Goal: Task Accomplishment & Management: Manage account settings

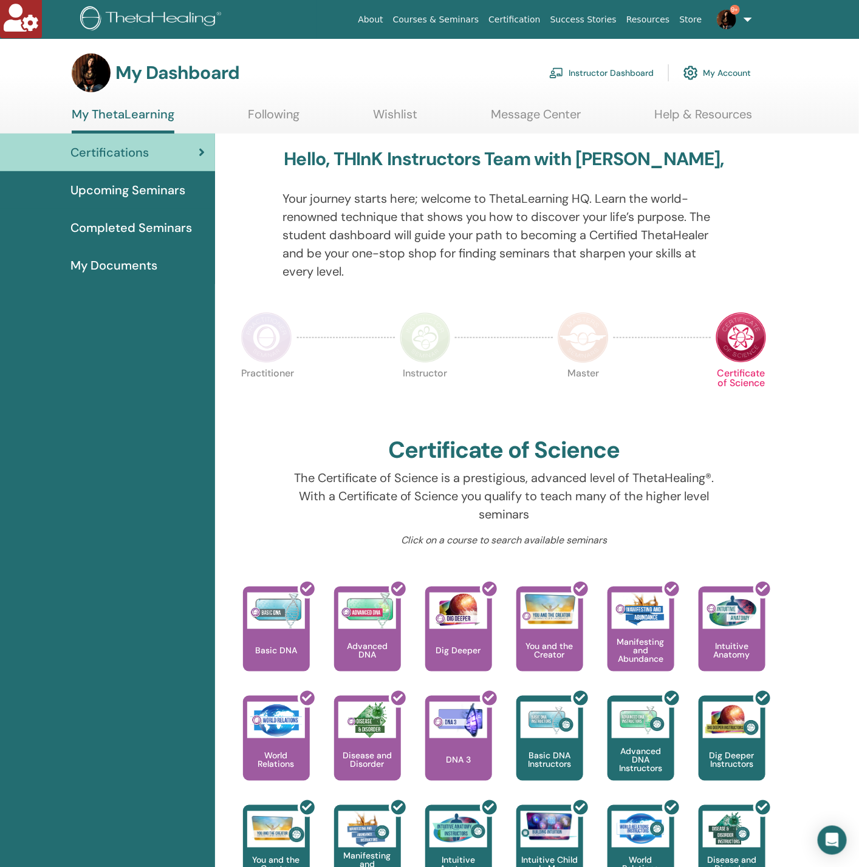
click at [631, 69] on link "Instructor Dashboard" at bounding box center [601, 73] width 104 height 27
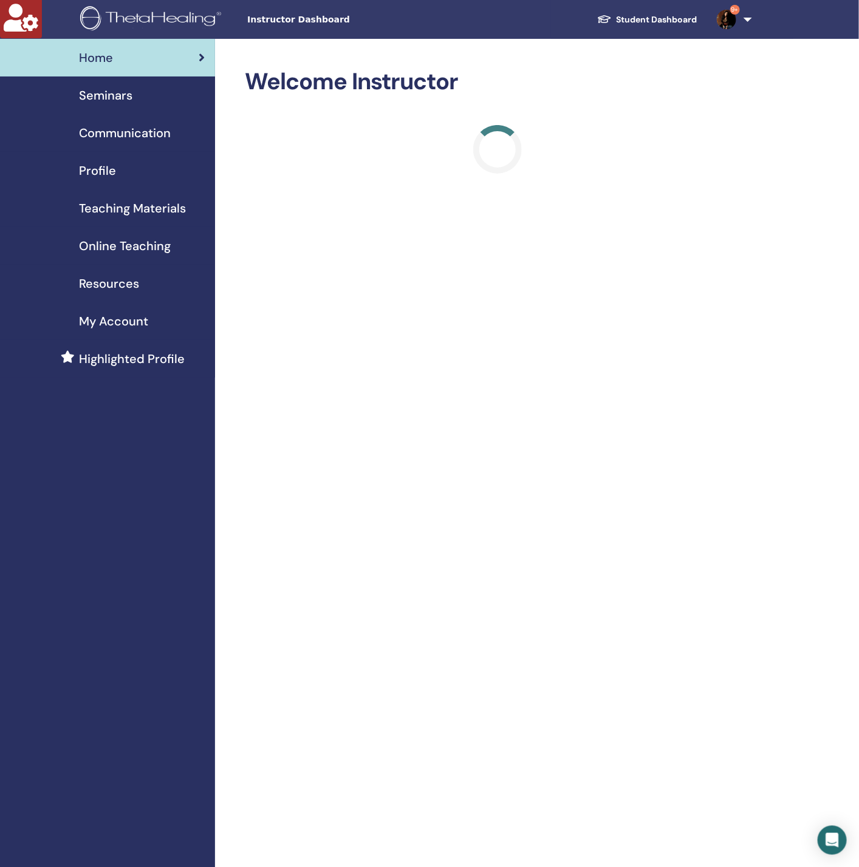
click at [109, 106] on link "Seminars" at bounding box center [107, 96] width 215 height 38
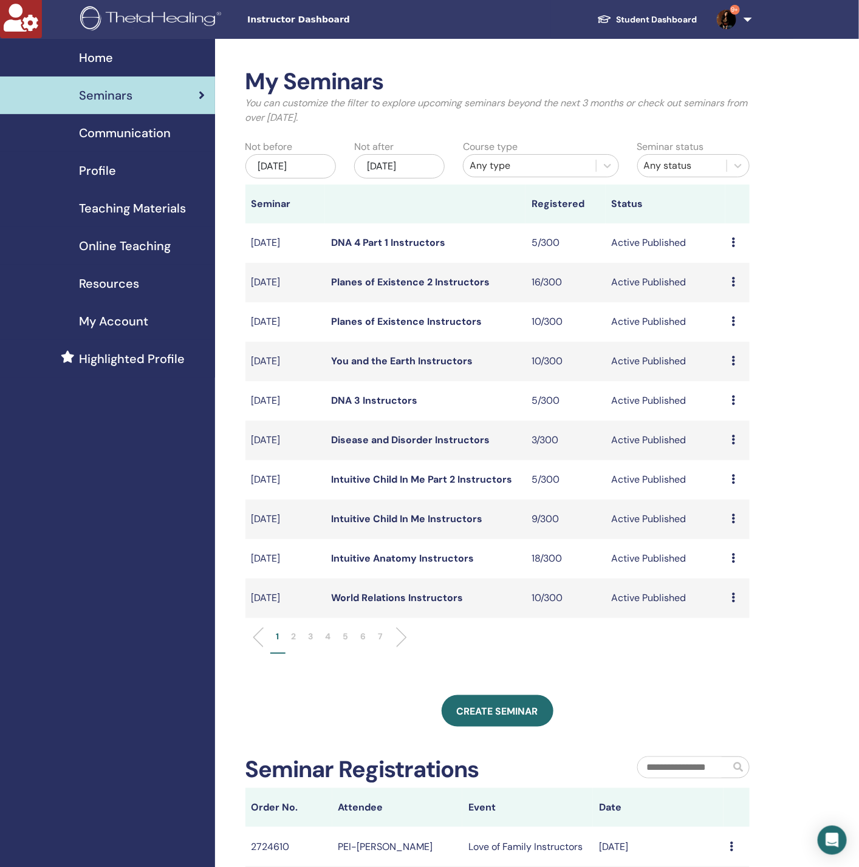
click at [402, 163] on div "Dec/03, 2025" at bounding box center [399, 166] width 90 height 24
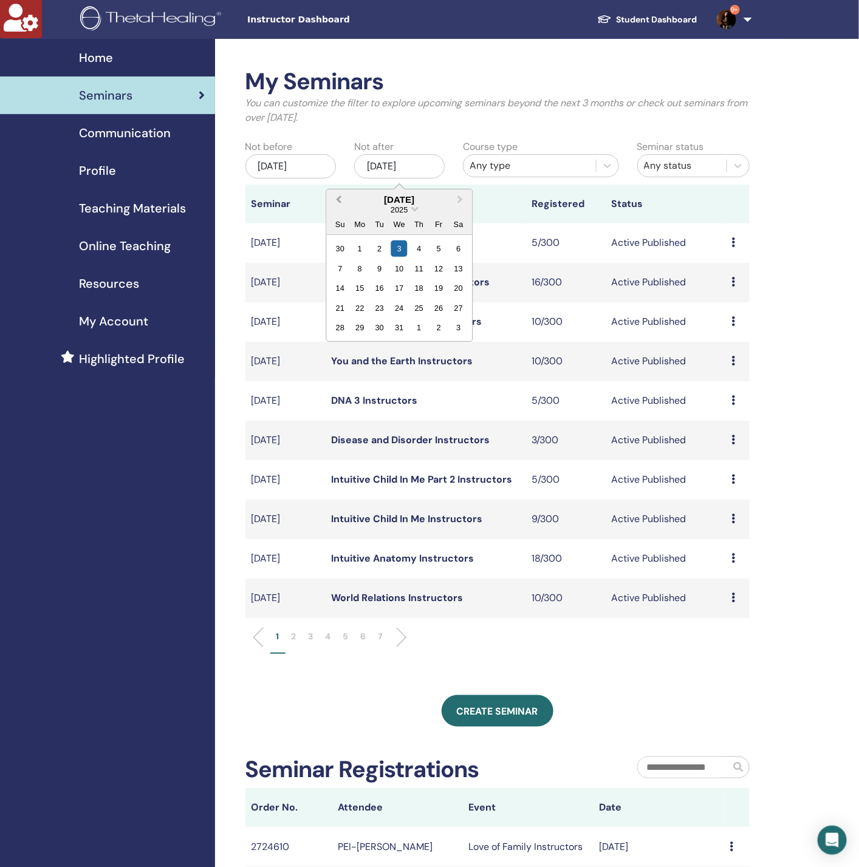
click at [338, 198] on span "Previous Month" at bounding box center [338, 199] width 0 height 13
click at [420, 248] on div "4" at bounding box center [418, 248] width 16 height 16
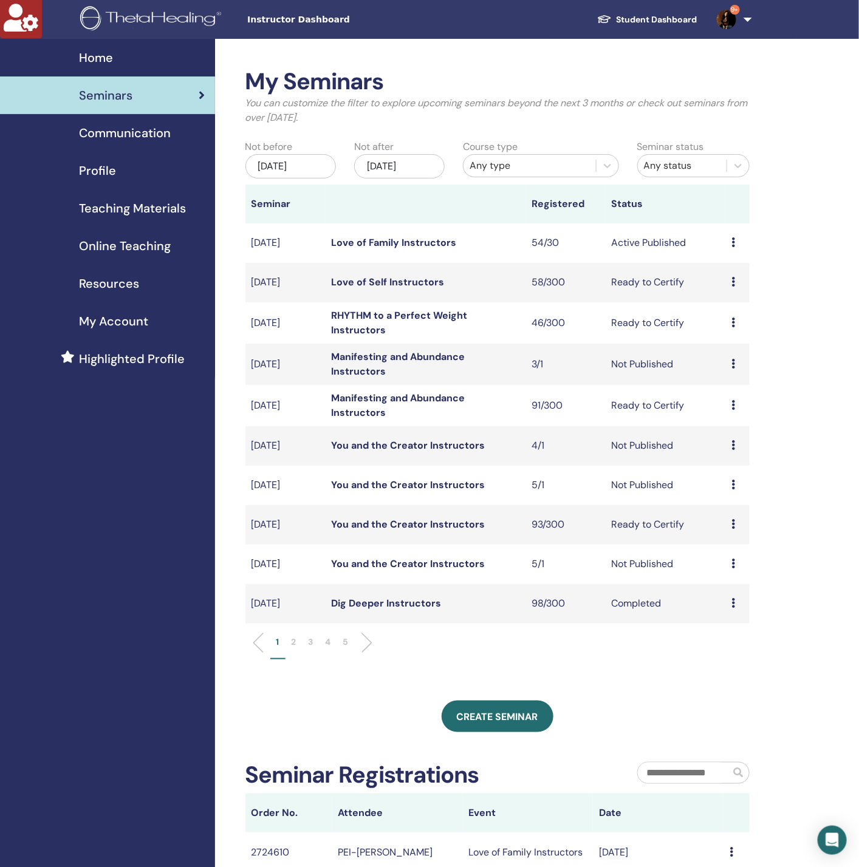
click at [406, 239] on link "Love of Family Instructors" at bounding box center [393, 242] width 125 height 13
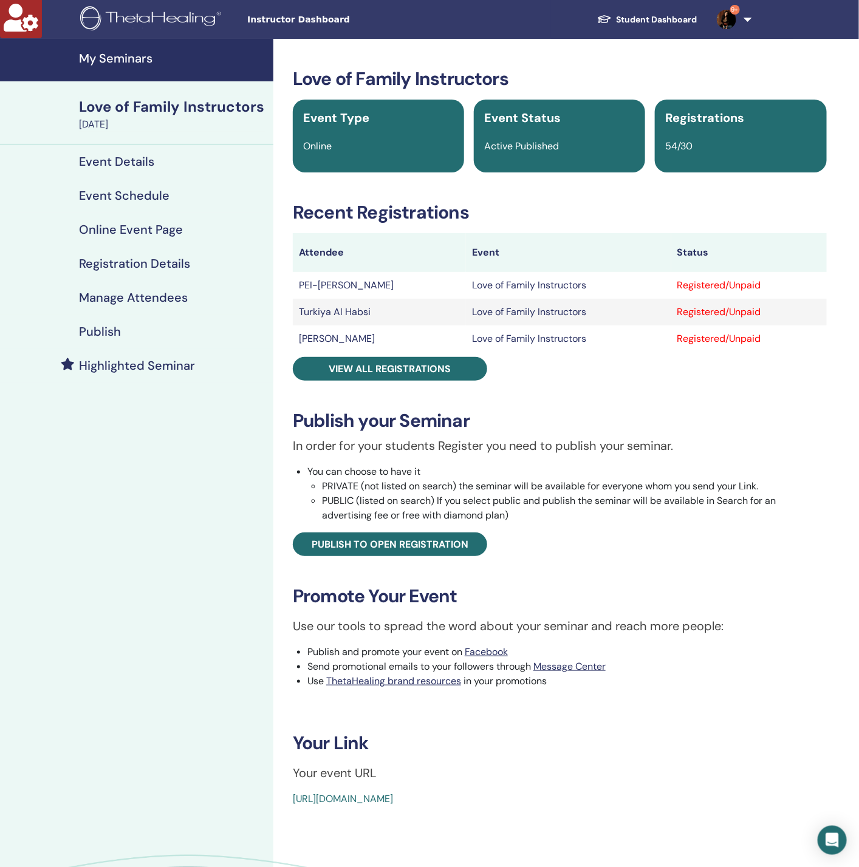
click at [211, 302] on div "Manage Attendees" at bounding box center [137, 297] width 254 height 15
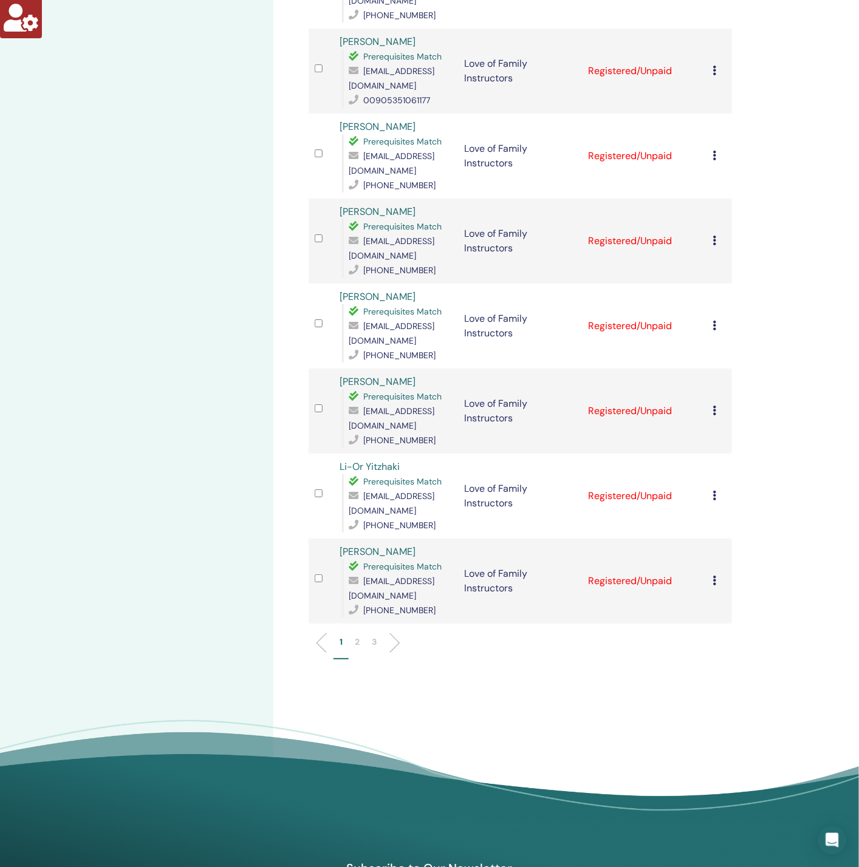
scroll to position [1366, 0]
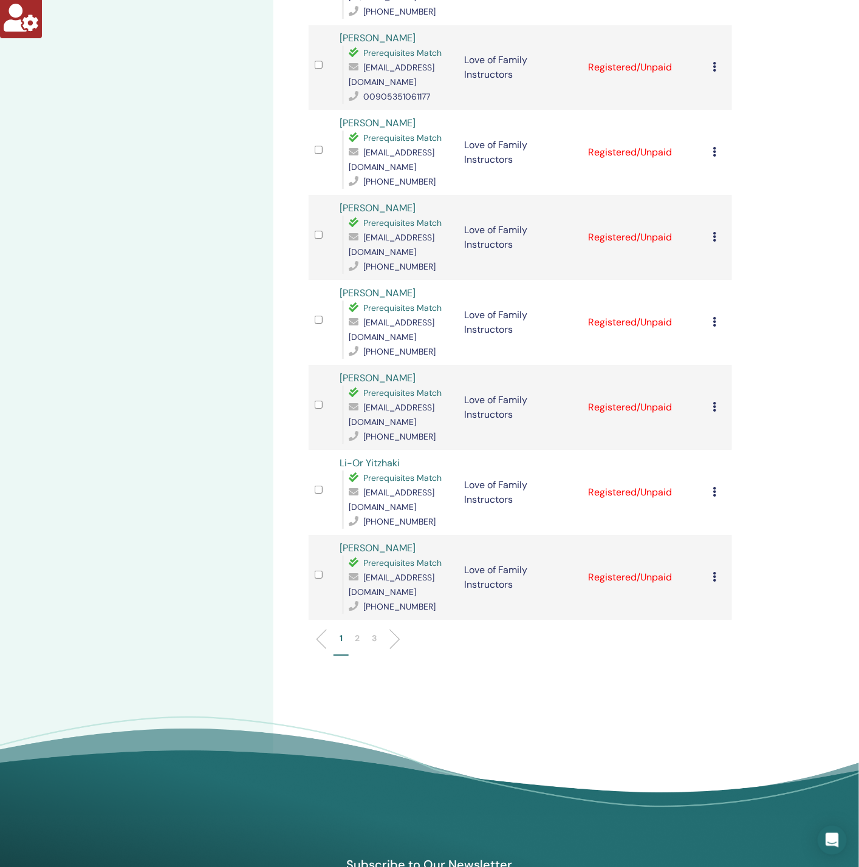
click at [357, 632] on p "2" at bounding box center [357, 638] width 5 height 13
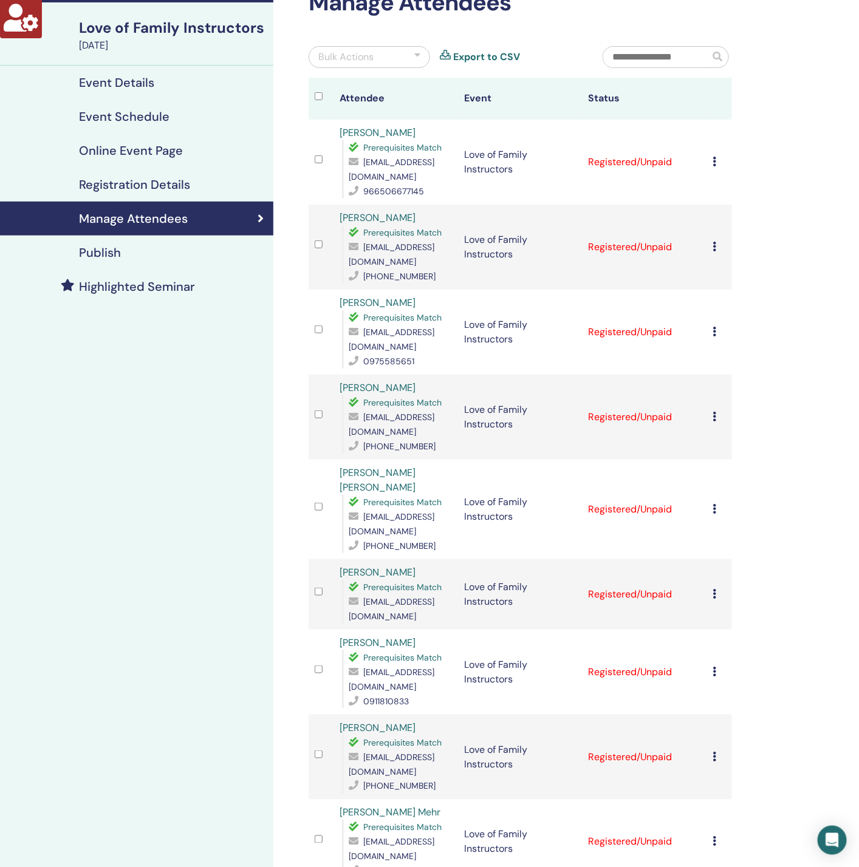
scroll to position [0, 0]
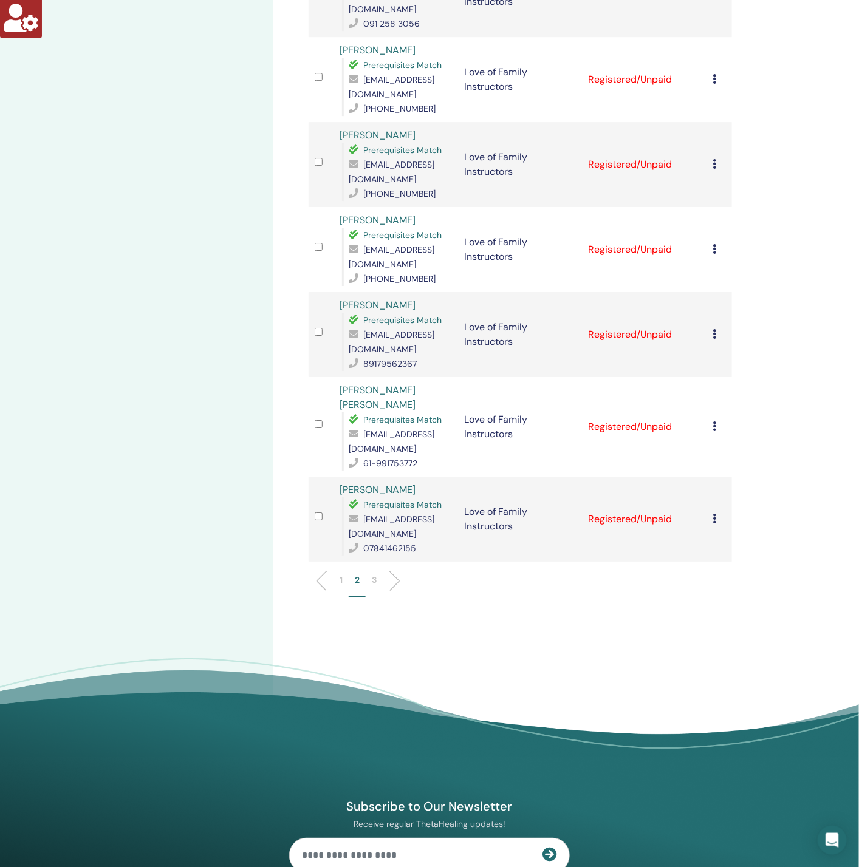
click at [379, 574] on li "3" at bounding box center [374, 586] width 17 height 24
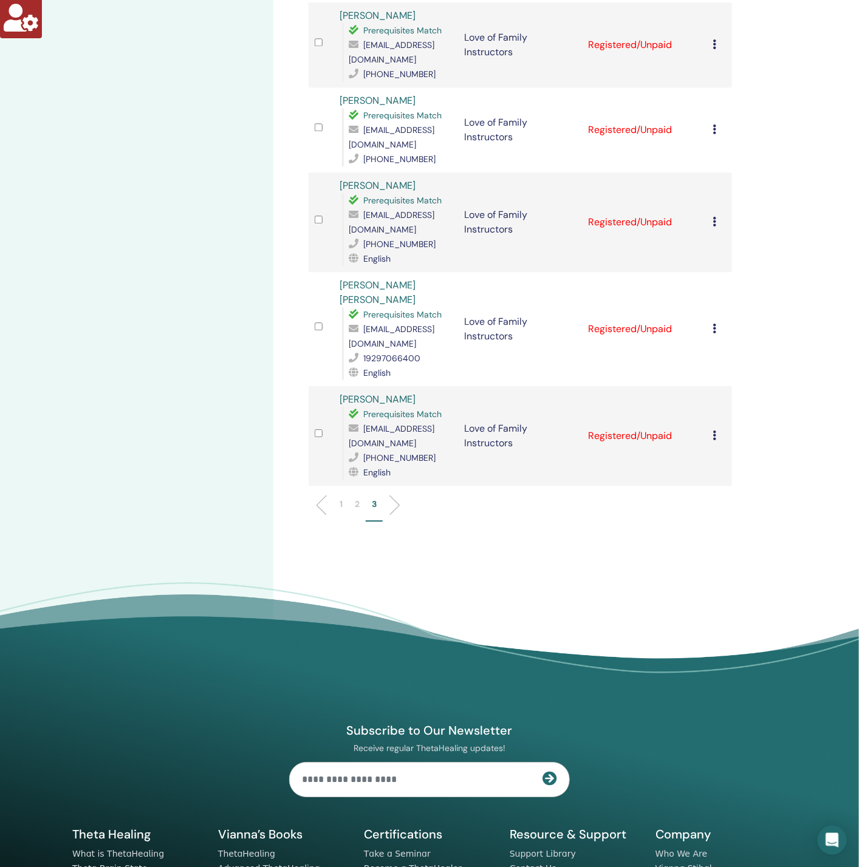
scroll to position [1061, 0]
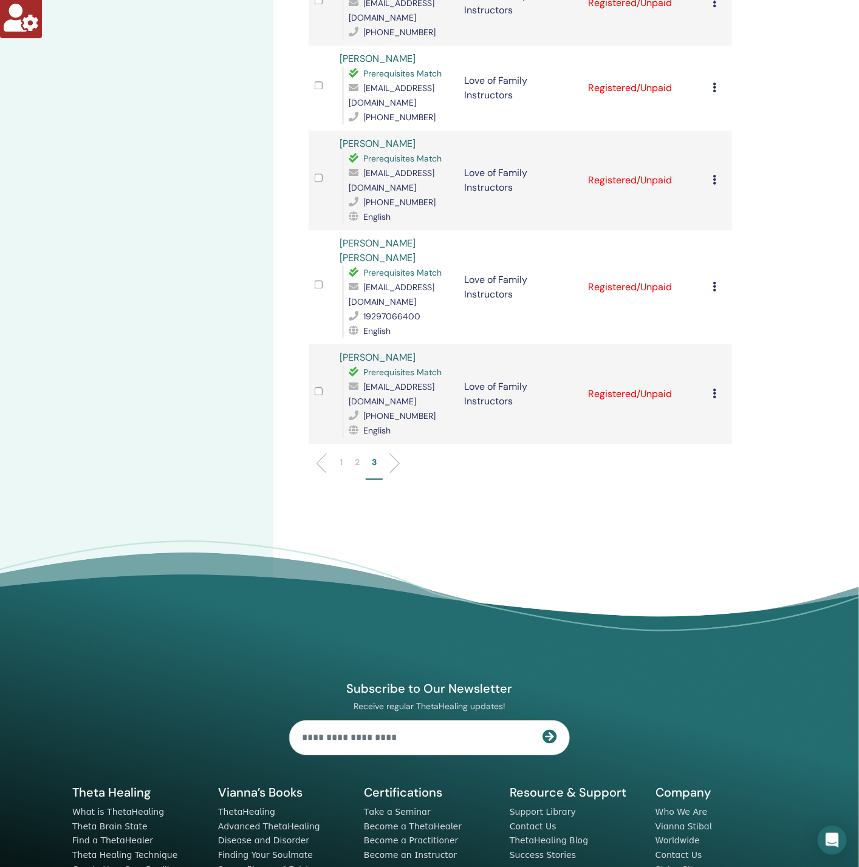
click at [379, 540] on footer "Subscribe to Our Newsletter Receive regular ThetaHealing updates! Theta Healing…" at bounding box center [429, 748] width 859 height 417
